Goal: Transaction & Acquisition: Purchase product/service

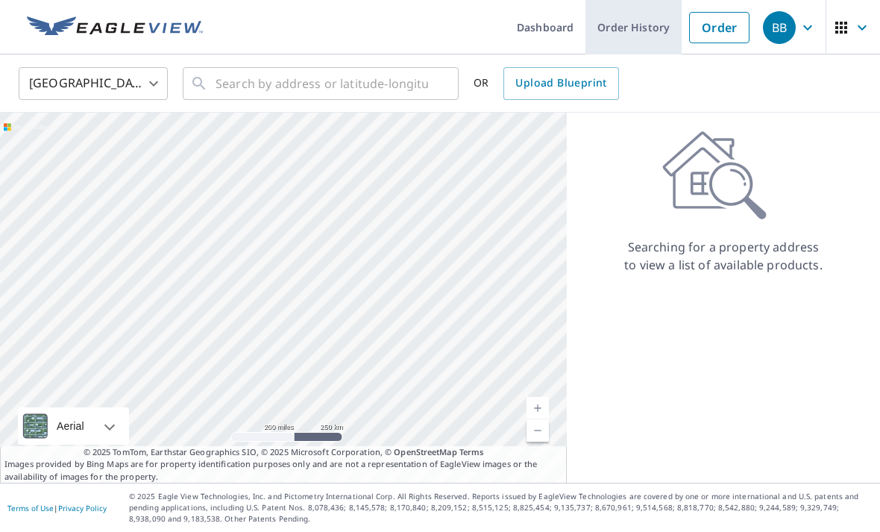
click at [636, 29] on link "Order History" at bounding box center [633, 27] width 96 height 54
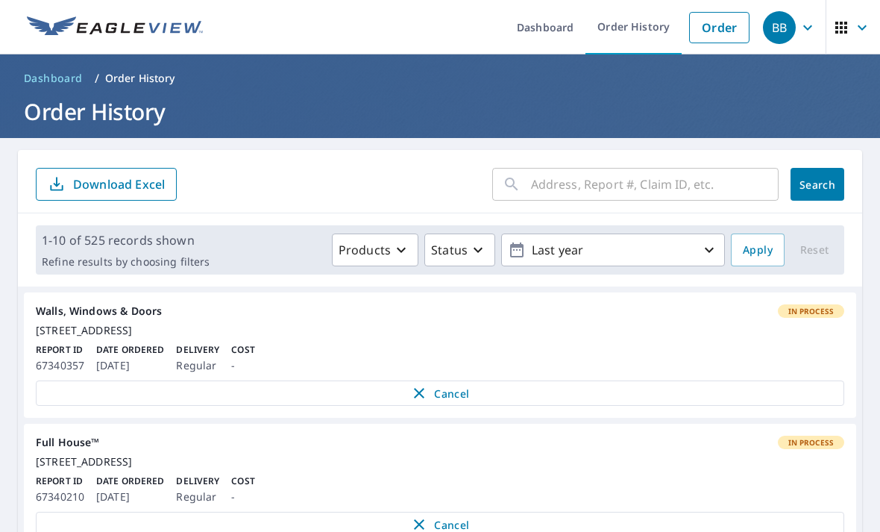
click at [668, 179] on input "text" at bounding box center [655, 184] width 248 height 42
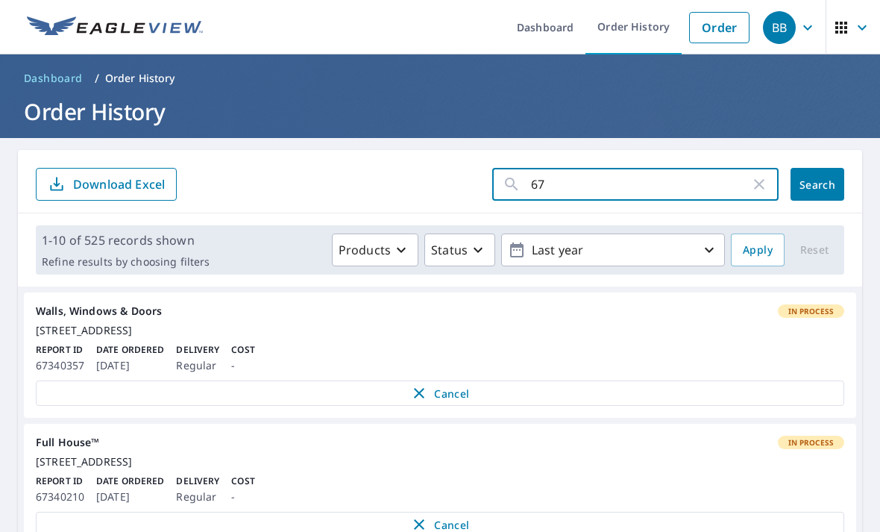
type input "6"
type input "[STREET_ADDRESS]"
click at [817, 184] on button "Search" at bounding box center [818, 184] width 54 height 33
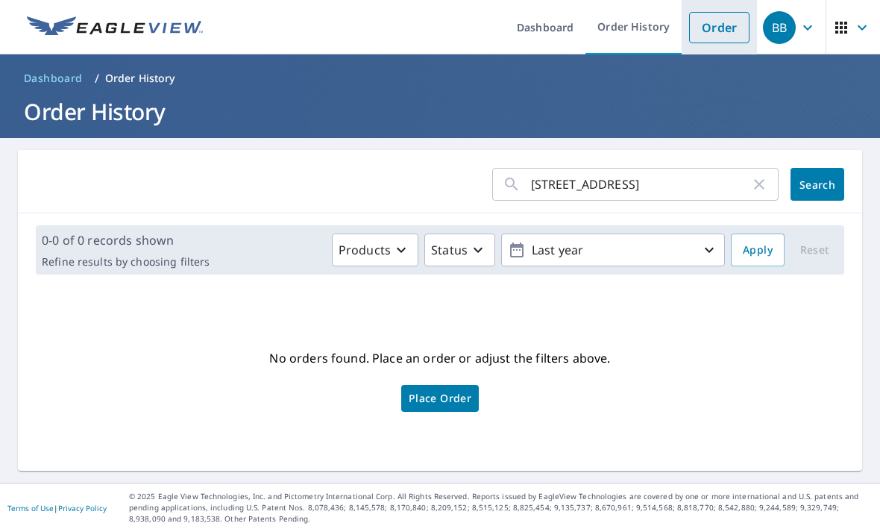
click at [721, 28] on link "Order" at bounding box center [719, 27] width 60 height 31
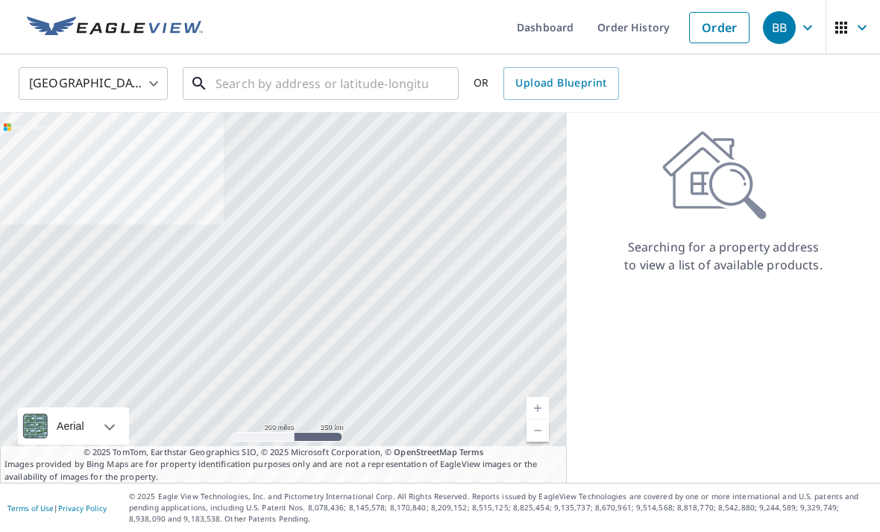
click at [391, 83] on input "text" at bounding box center [322, 84] width 213 height 42
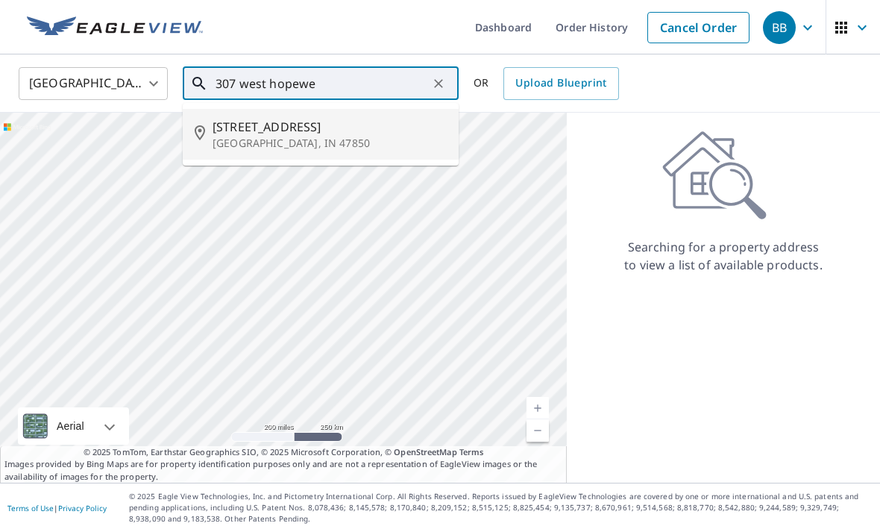
click at [355, 129] on span "[STREET_ADDRESS]" at bounding box center [330, 127] width 234 height 18
type input "[STREET_ADDRESS]"
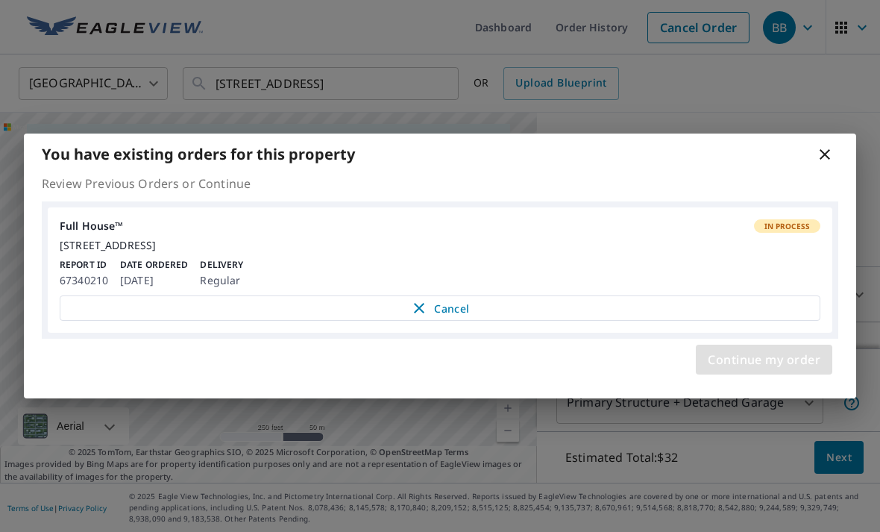
click at [759, 370] on span "Continue my order" at bounding box center [764, 359] width 113 height 21
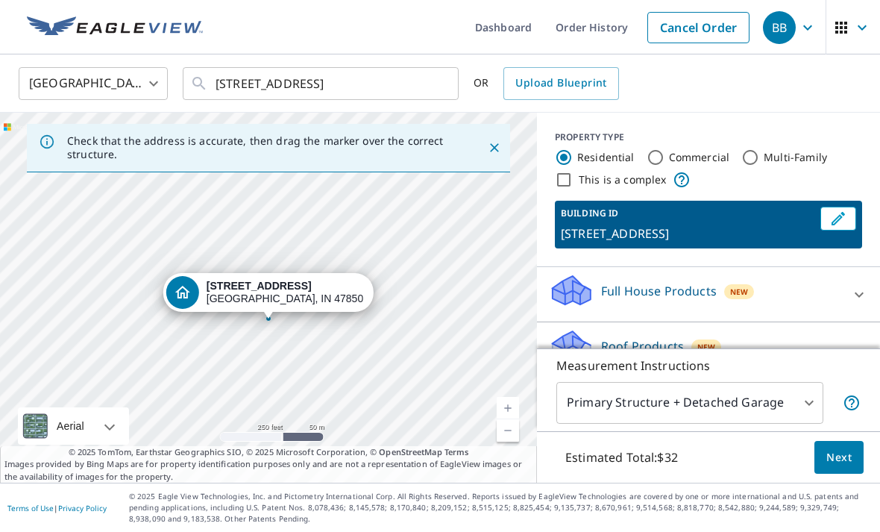
click at [512, 419] on link "Current Level 17, Zoom In" at bounding box center [508, 408] width 22 height 22
click at [506, 419] on link "Current Level 18, Zoom In" at bounding box center [508, 408] width 22 height 22
click at [508, 419] on link "Current Level 19, Zoom In" at bounding box center [508, 408] width 22 height 22
click at [857, 358] on icon at bounding box center [859, 357] width 9 height 5
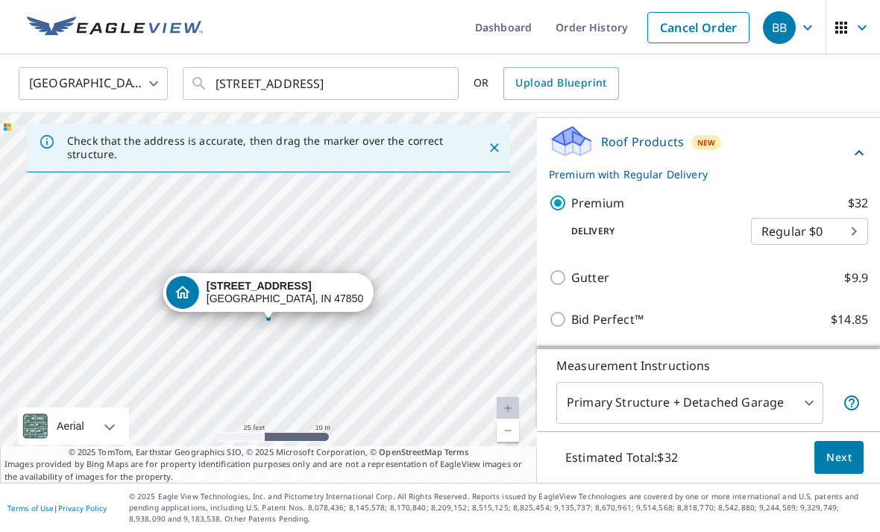
scroll to position [207, 0]
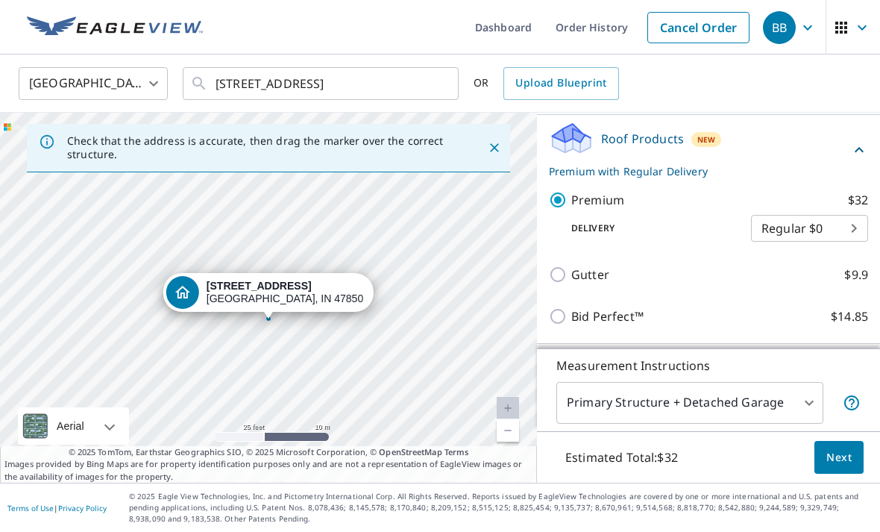
click at [851, 159] on icon at bounding box center [859, 150] width 18 height 18
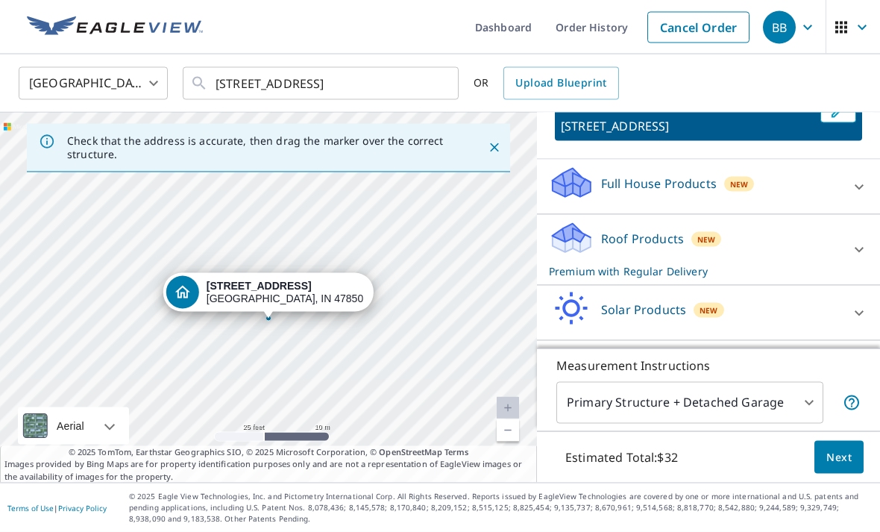
scroll to position [48, 0]
click at [761, 408] on body "BB BB Dashboard Order History Cancel Order BB [GEOGRAPHIC_DATA] [GEOGRAPHIC_DAT…" at bounding box center [440, 266] width 880 height 532
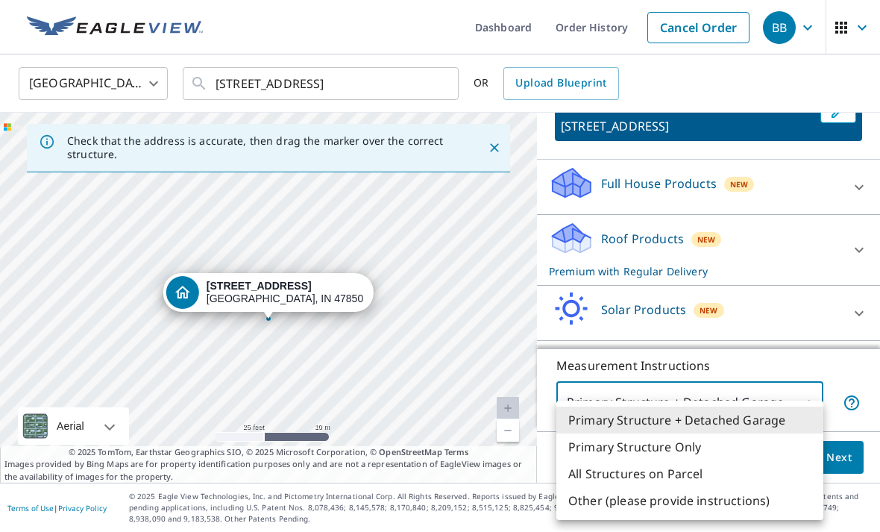
click at [718, 447] on li "Primary Structure Only" at bounding box center [689, 446] width 267 height 27
type input "2"
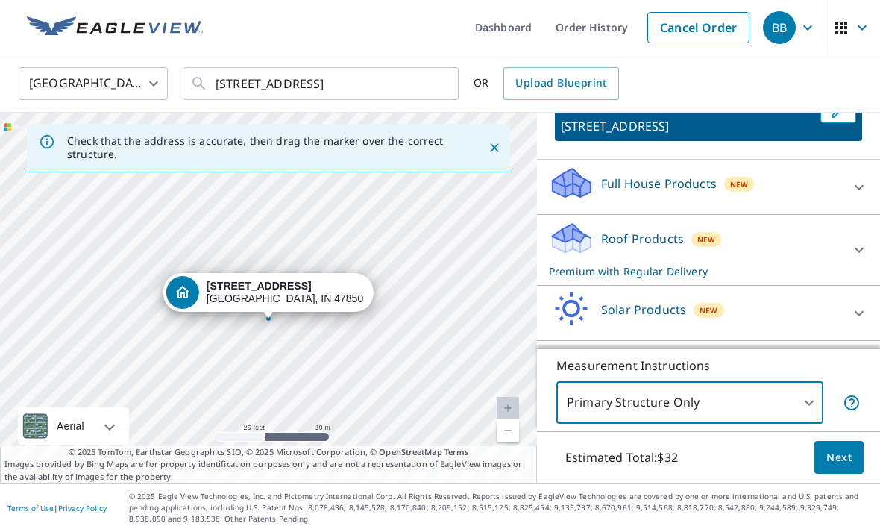
click at [844, 465] on span "Next" at bounding box center [838, 457] width 25 height 19
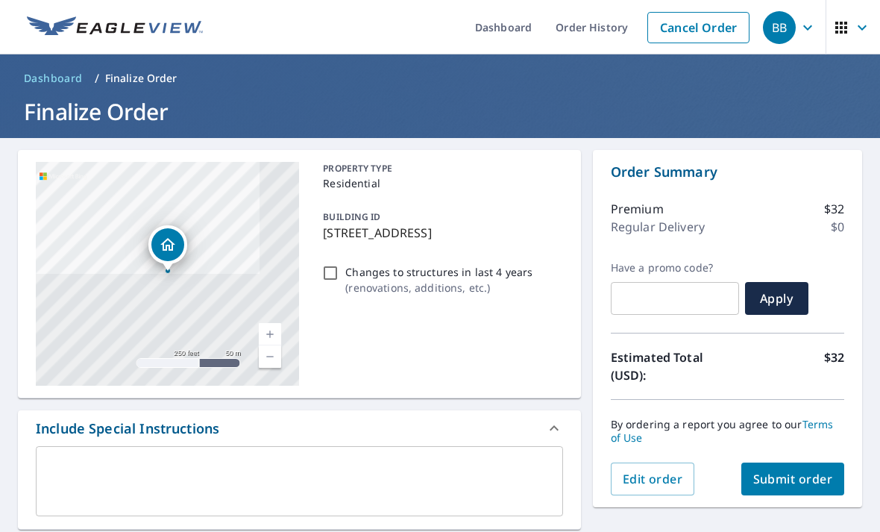
click at [814, 471] on span "Submit order" at bounding box center [793, 479] width 80 height 16
checkbox input "true"
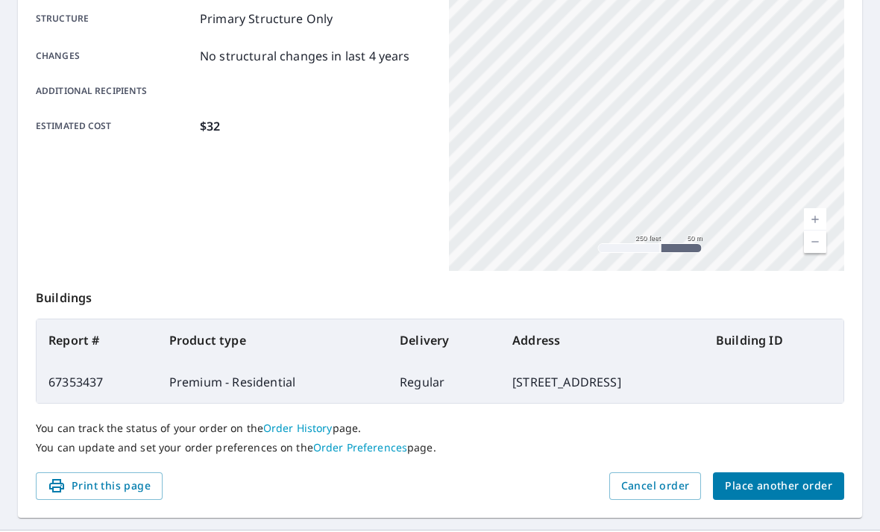
scroll to position [309, 0]
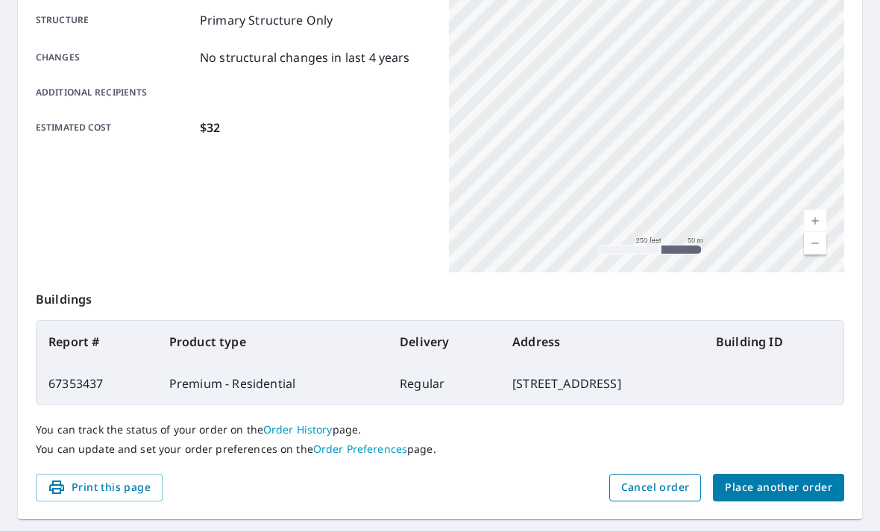
click at [662, 478] on span "Cancel order" at bounding box center [655, 487] width 69 height 19
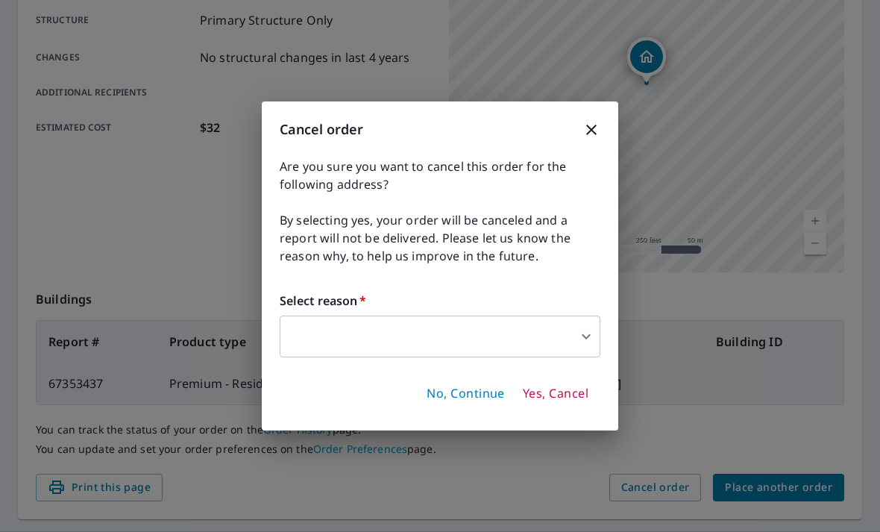
click at [577, 344] on body "BB BB Dashboard Order History Order BB Order Submitted Order details Product ty…" at bounding box center [440, 266] width 880 height 532
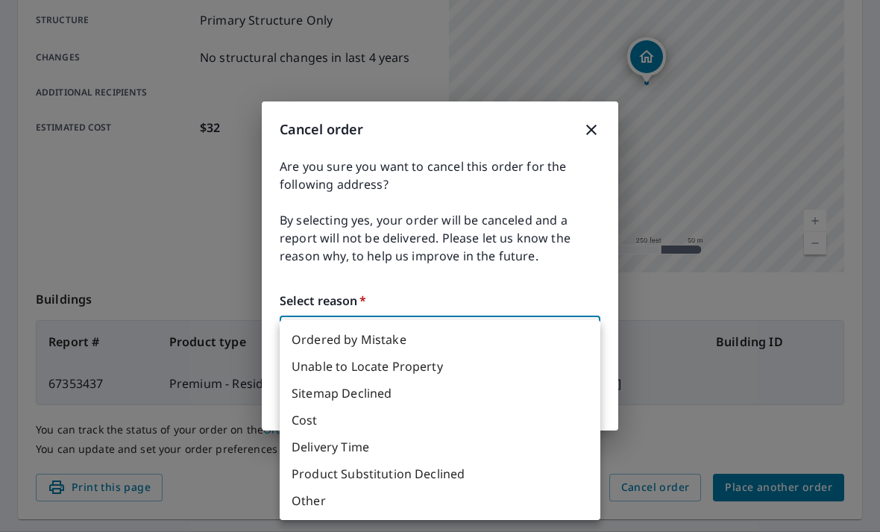
click at [388, 330] on li "Ordered by Mistake" at bounding box center [440, 339] width 321 height 27
type input "30"
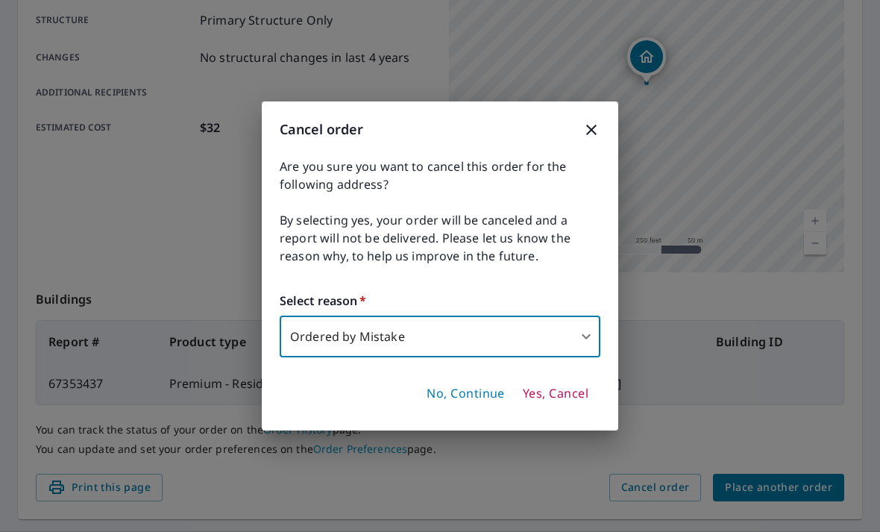
click at [551, 395] on span "Yes, Cancel" at bounding box center [556, 394] width 66 height 16
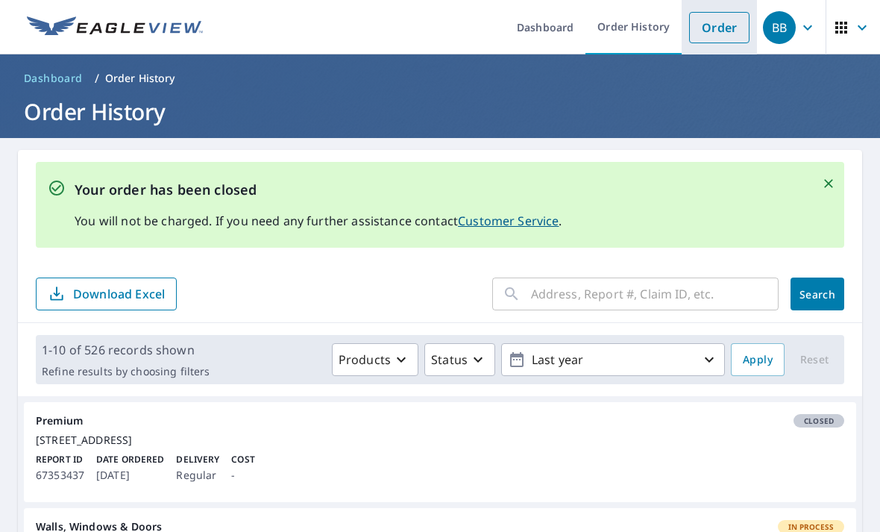
click at [726, 23] on link "Order" at bounding box center [719, 27] width 60 height 31
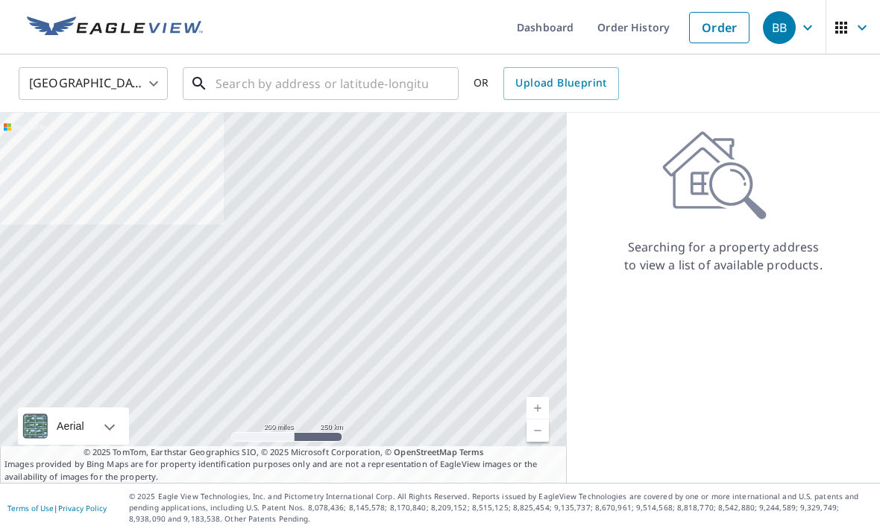
click at [266, 80] on input "text" at bounding box center [322, 84] width 213 height 42
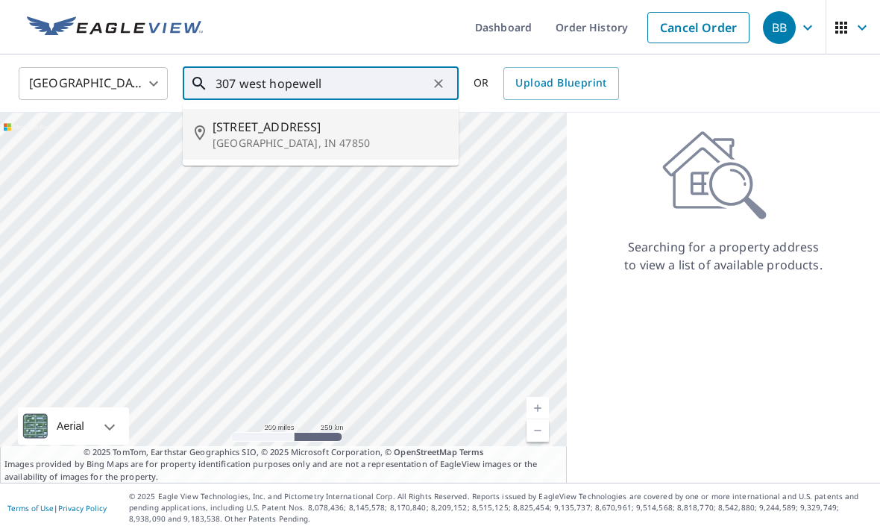
click at [403, 136] on p "[GEOGRAPHIC_DATA], IN 47850" at bounding box center [330, 143] width 234 height 15
type input "[STREET_ADDRESS]"
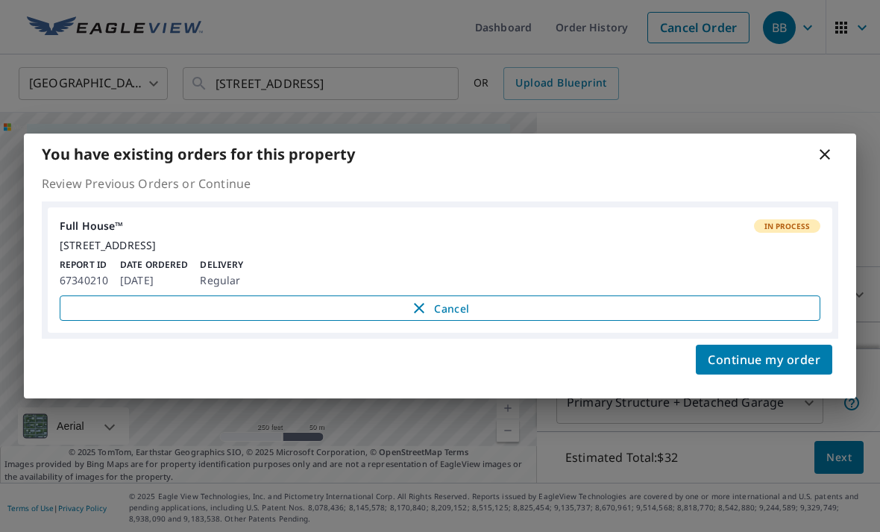
click at [478, 308] on span "Cancel" at bounding box center [439, 308] width 729 height 18
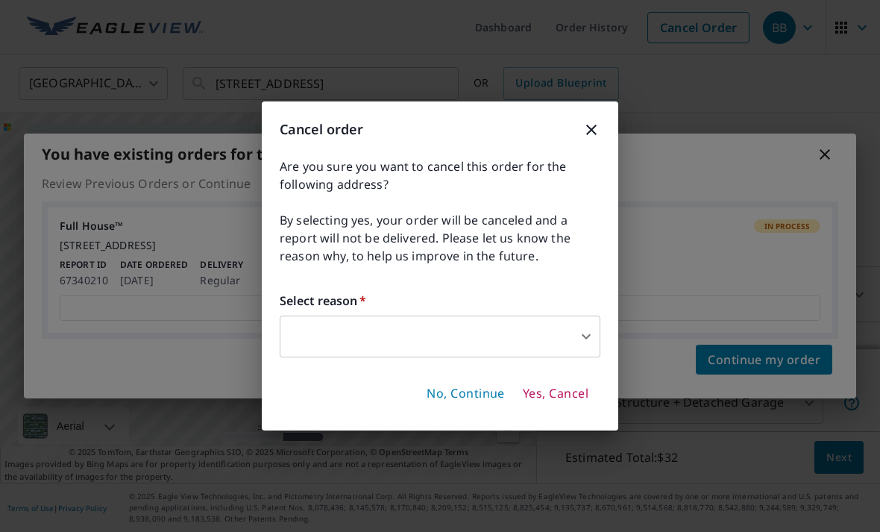
click at [568, 336] on body "BB BB Dashboard Order History Cancel Order BB [GEOGRAPHIC_DATA] [GEOGRAPHIC_DAT…" at bounding box center [440, 266] width 880 height 532
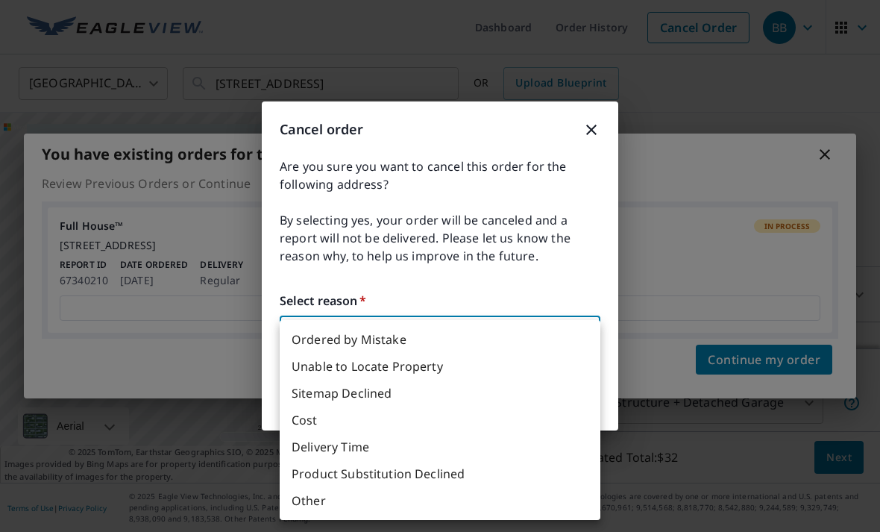
click at [417, 340] on li "Ordered by Mistake" at bounding box center [440, 339] width 321 height 27
type input "30"
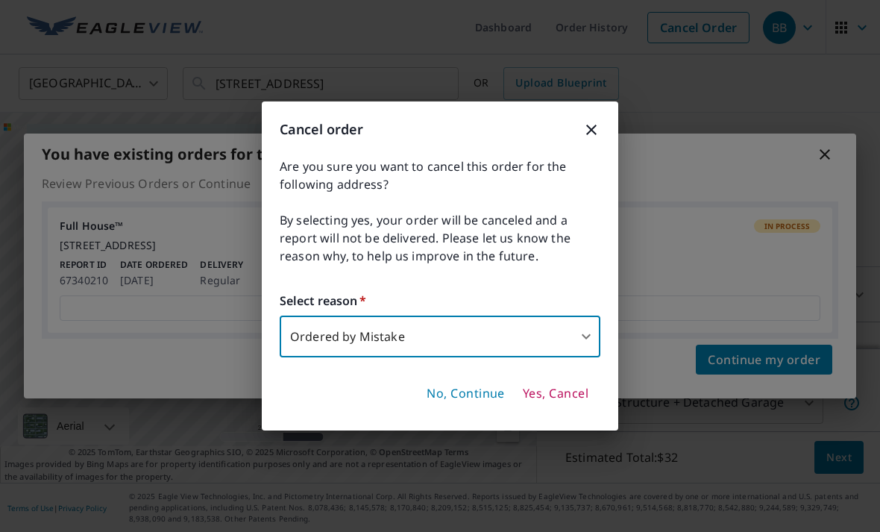
click at [565, 395] on span "Yes, Cancel" at bounding box center [556, 394] width 66 height 16
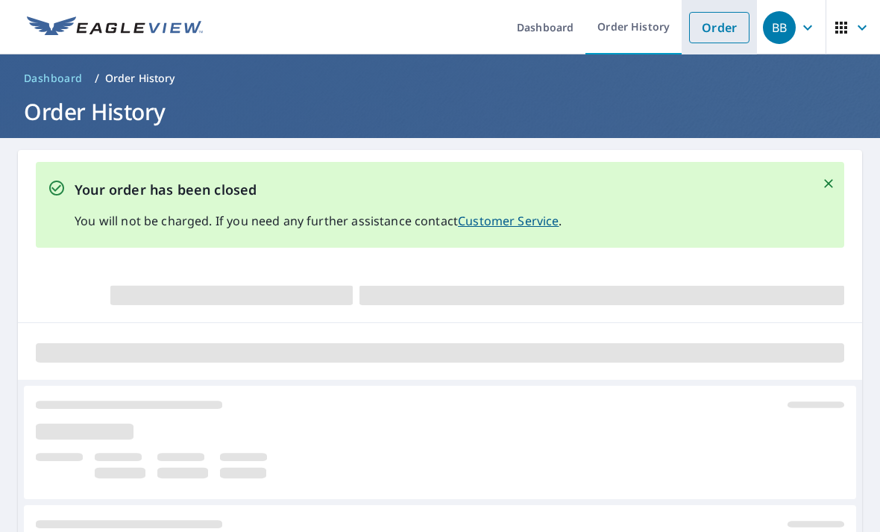
click at [717, 27] on link "Order" at bounding box center [719, 27] width 60 height 31
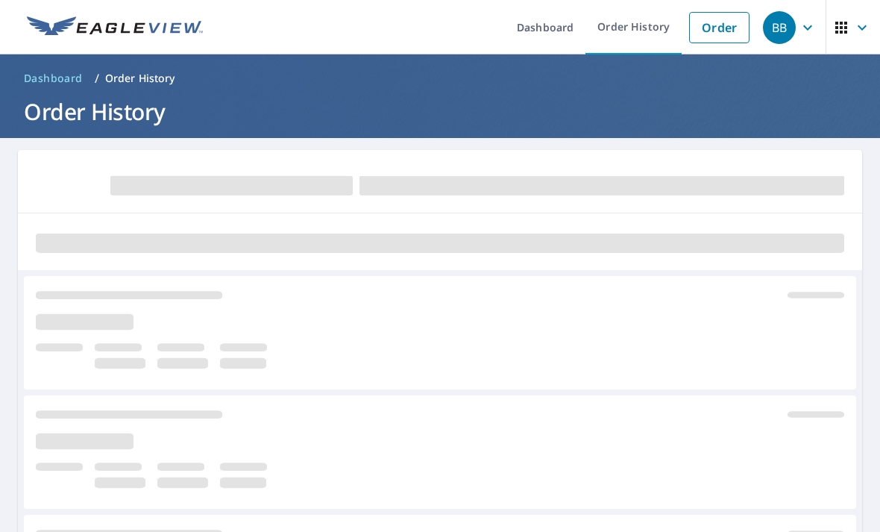
click at [379, 91] on header "Dashboard / Order History Order History" at bounding box center [440, 96] width 880 height 84
click at [717, 34] on link "Order" at bounding box center [719, 27] width 60 height 31
click at [715, 30] on link "Order" at bounding box center [719, 27] width 60 height 31
click at [704, 26] on link "Order" at bounding box center [719, 27] width 60 height 31
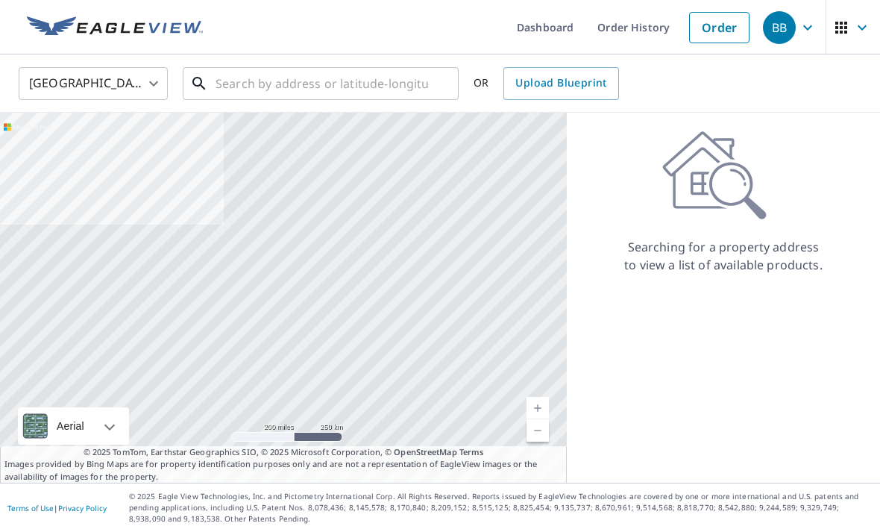
click at [386, 81] on input "text" at bounding box center [322, 84] width 213 height 42
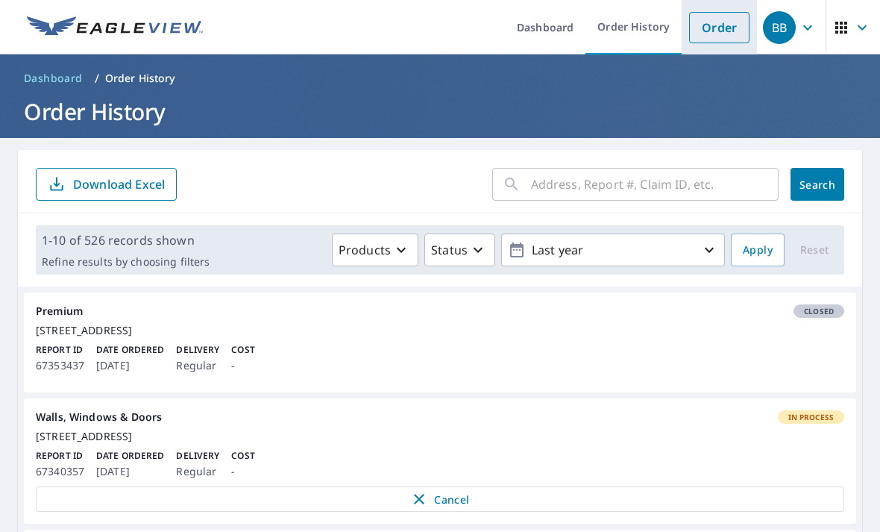
click at [718, 30] on link "Order" at bounding box center [719, 27] width 60 height 31
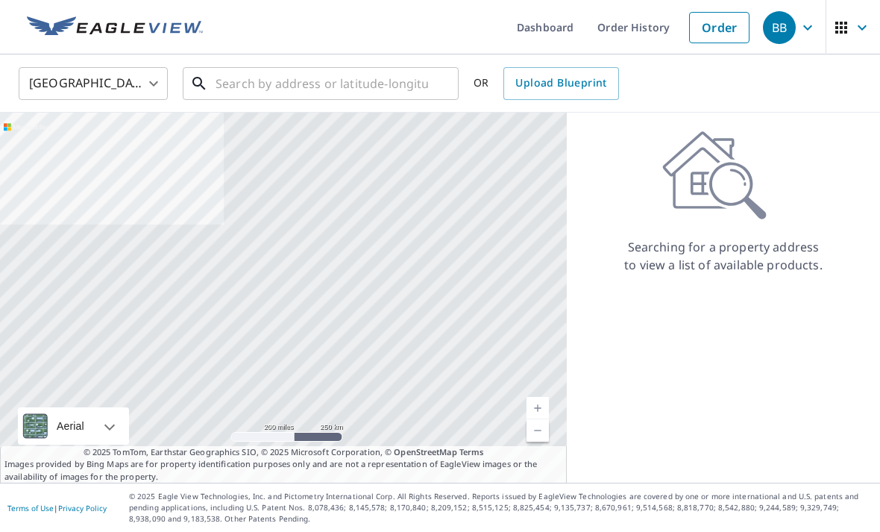
click at [261, 79] on input "text" at bounding box center [322, 84] width 213 height 42
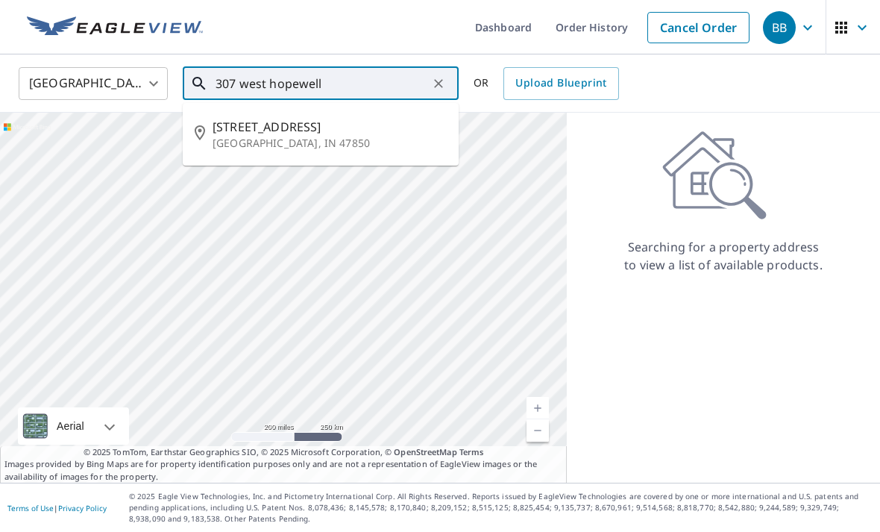
click at [376, 123] on span "[STREET_ADDRESS]" at bounding box center [330, 127] width 234 height 18
type input "[STREET_ADDRESS]"
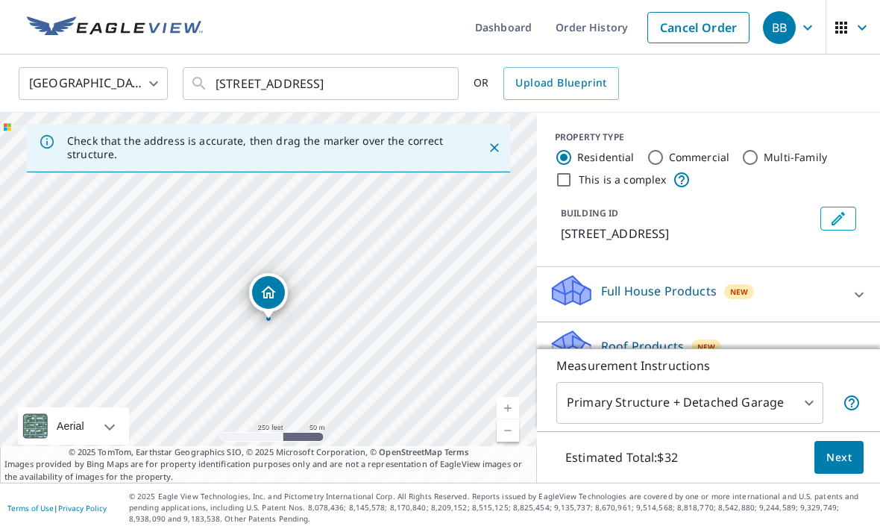
click at [854, 351] on icon at bounding box center [859, 357] width 18 height 18
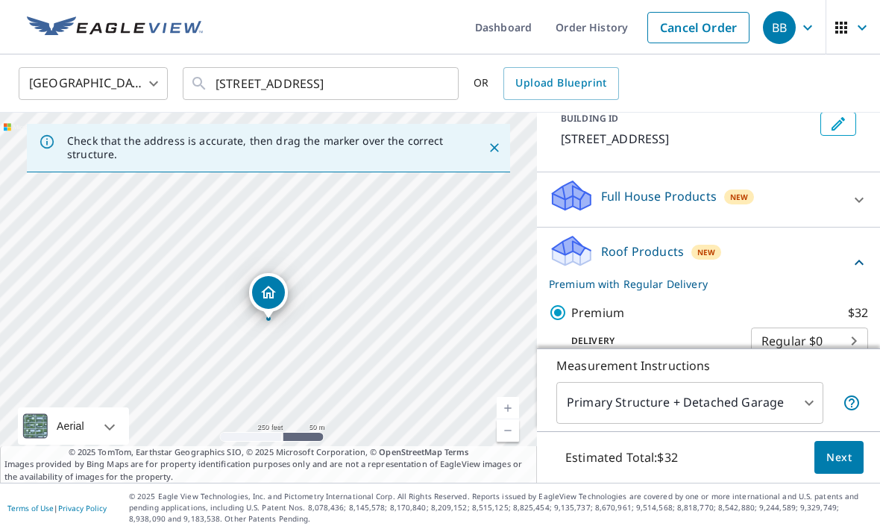
scroll to position [99, 0]
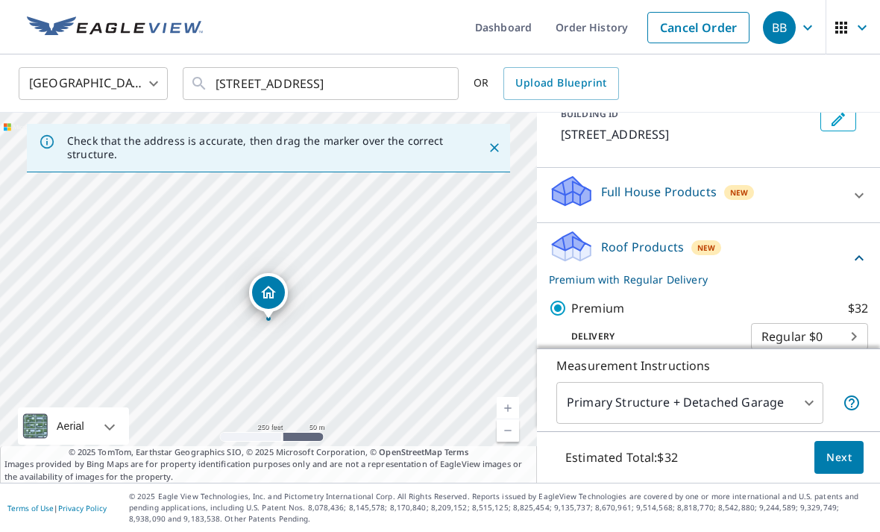
click at [854, 248] on div "Roof Products New Premium with Regular Delivery" at bounding box center [708, 258] width 319 height 58
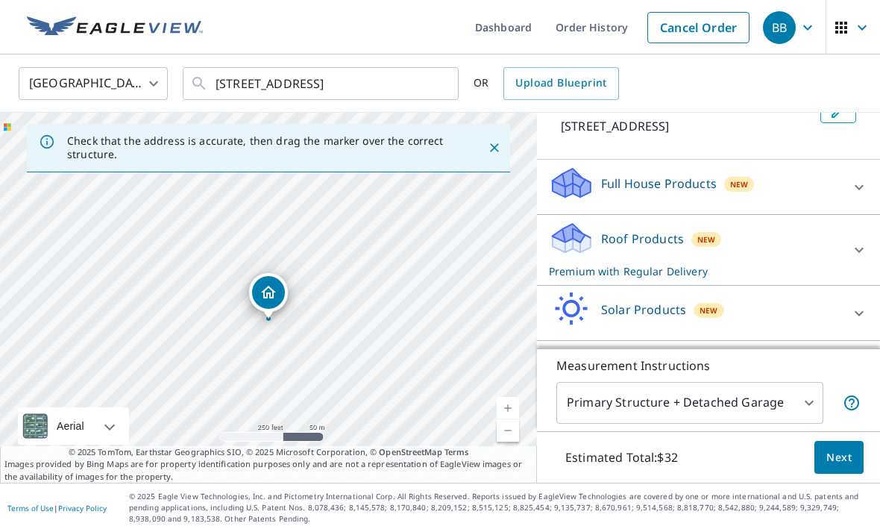
scroll to position [48, 0]
click at [847, 464] on span "Next" at bounding box center [838, 457] width 25 height 19
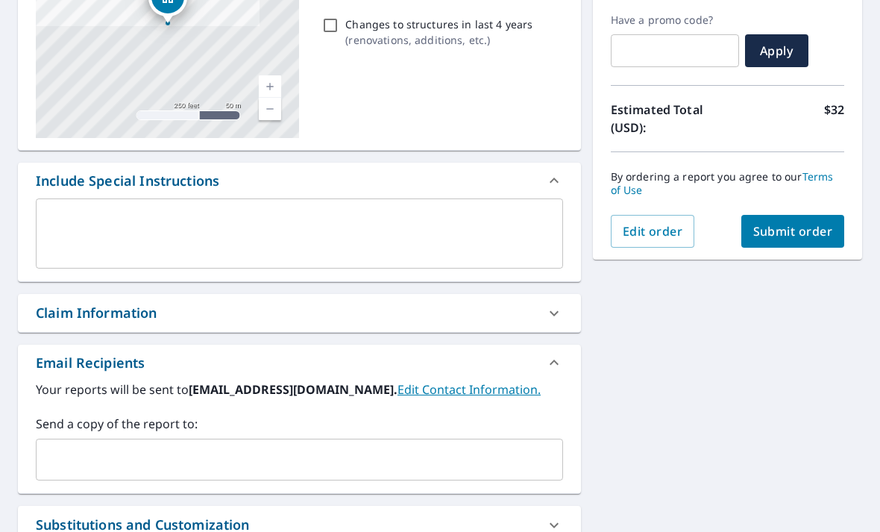
scroll to position [283, 0]
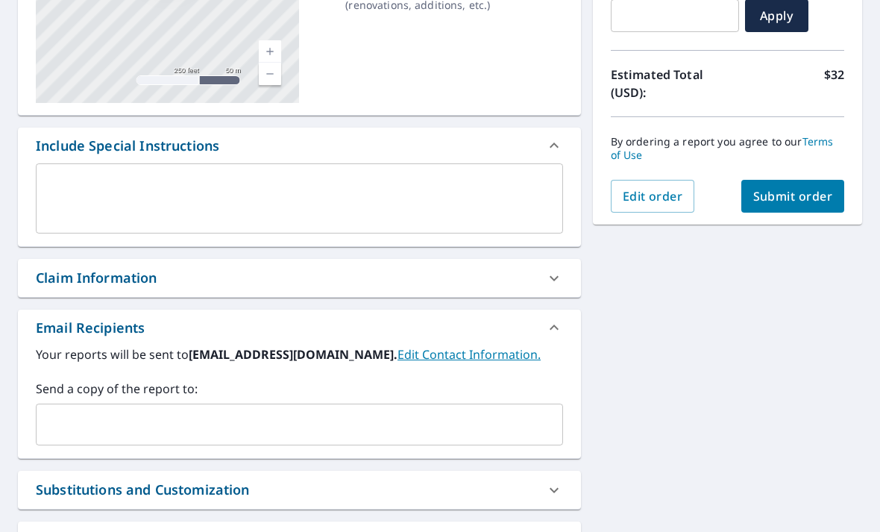
click at [86, 410] on input "text" at bounding box center [288, 424] width 491 height 28
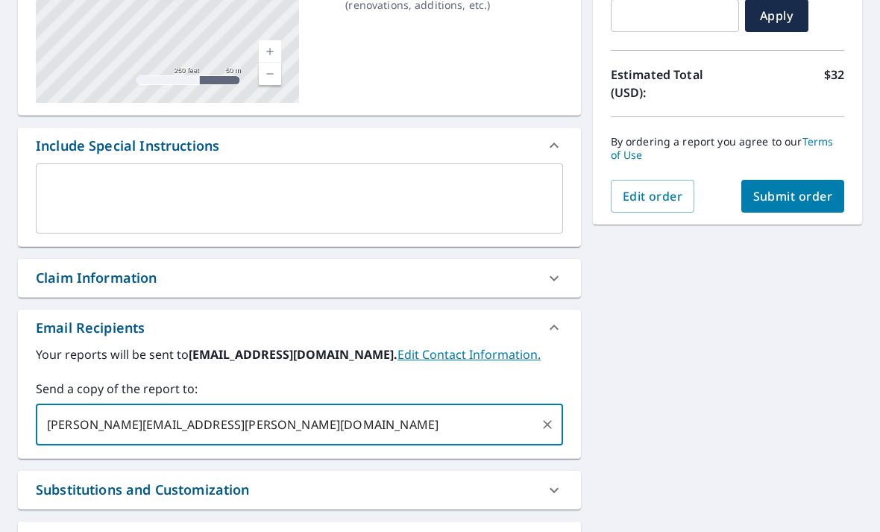
type input "Matthew.perkins@rcvroofing.com"
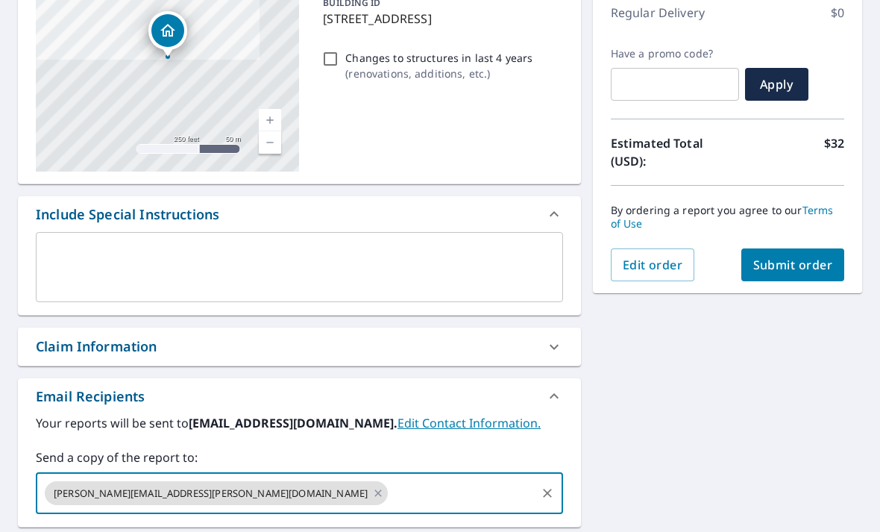
scroll to position [213, 0]
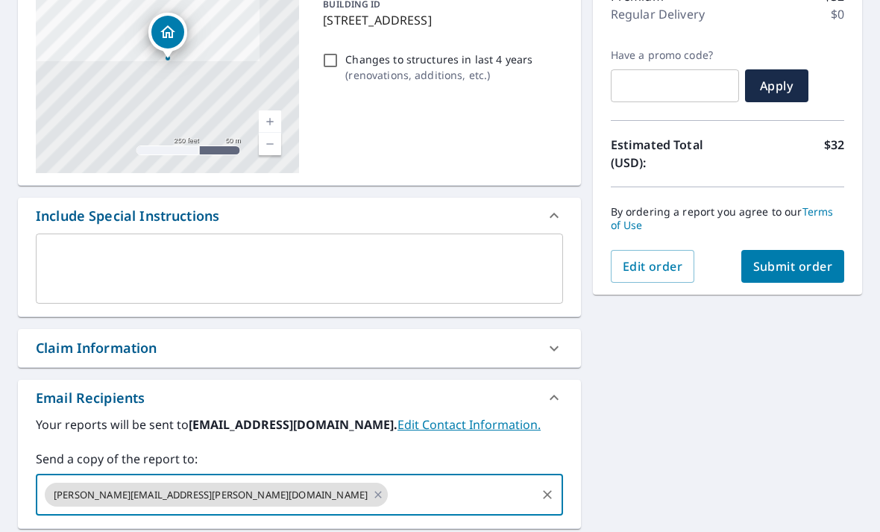
click at [821, 258] on span "Submit order" at bounding box center [793, 266] width 80 height 16
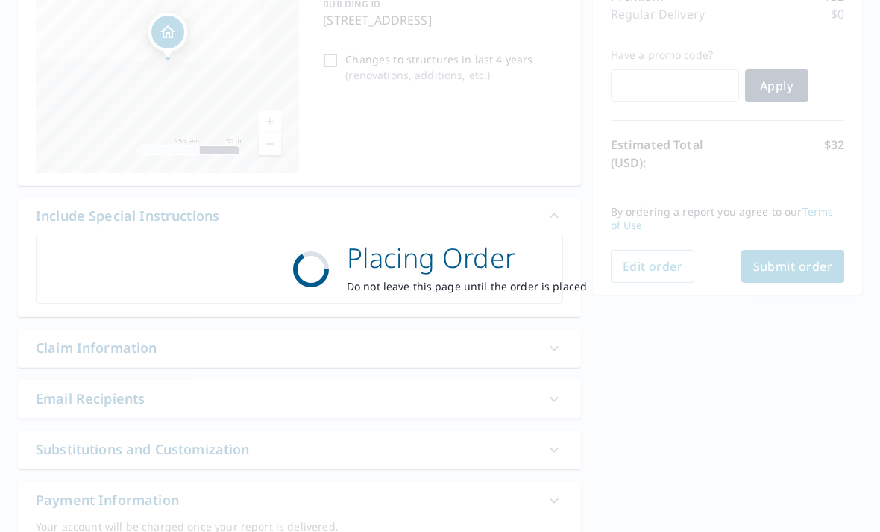
checkbox input "true"
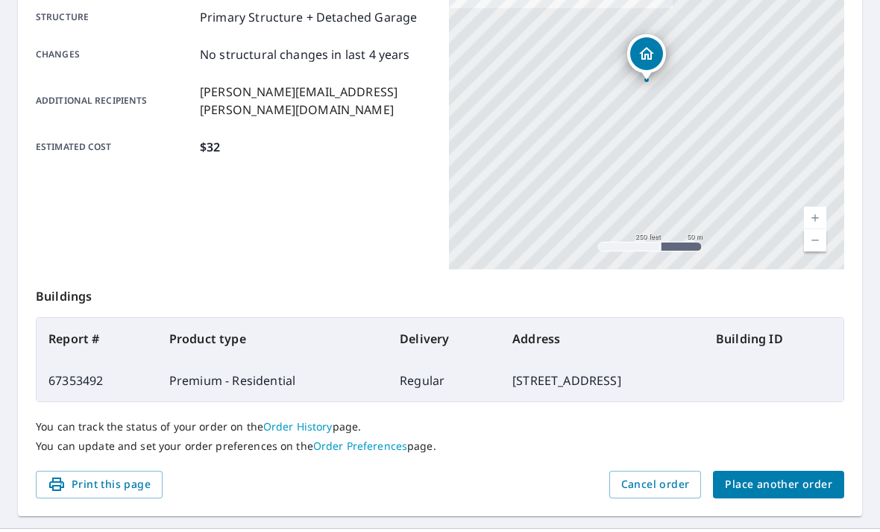
scroll to position [310, 0]
